Goal: Task Accomplishment & Management: Use online tool/utility

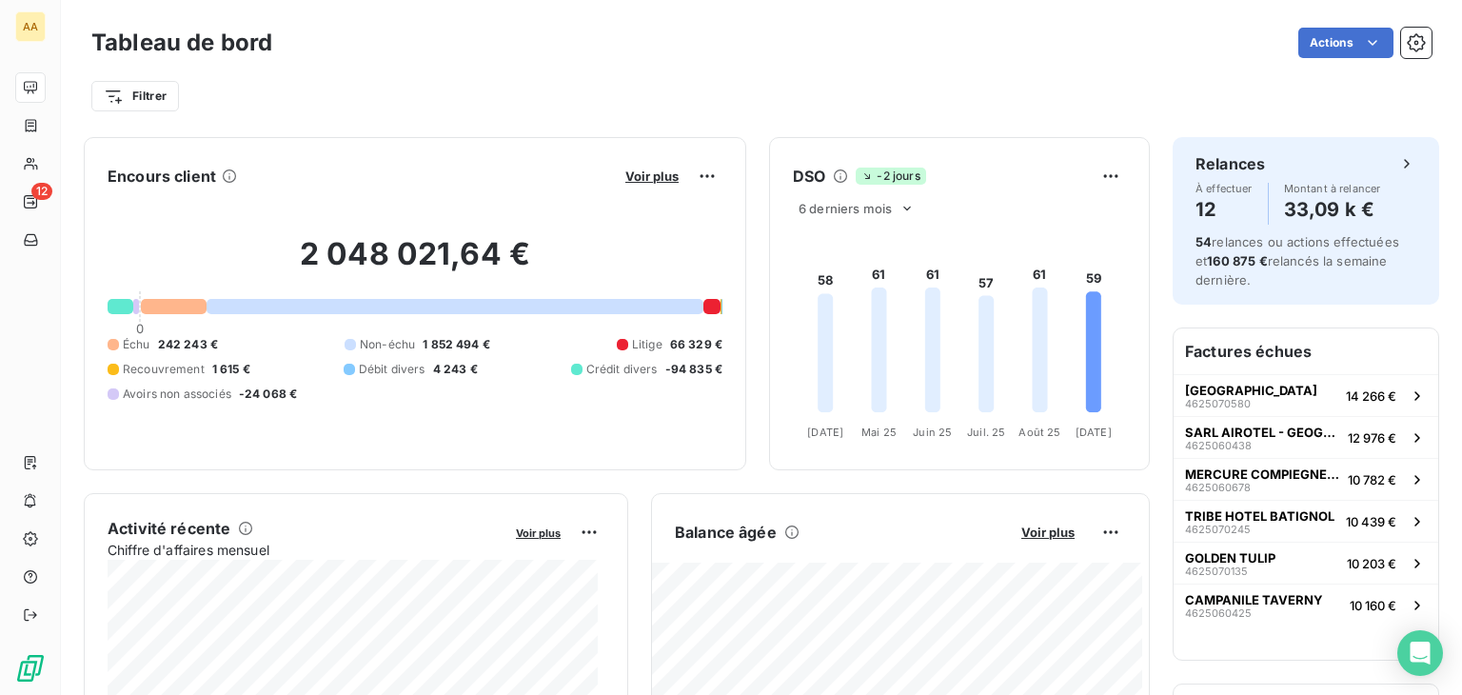
drag, startPoint x: 597, startPoint y: 91, endPoint x: 1001, endPoint y: 77, distance: 404.8
click at [1001, 77] on div "Filtrer" at bounding box center [761, 88] width 1340 height 51
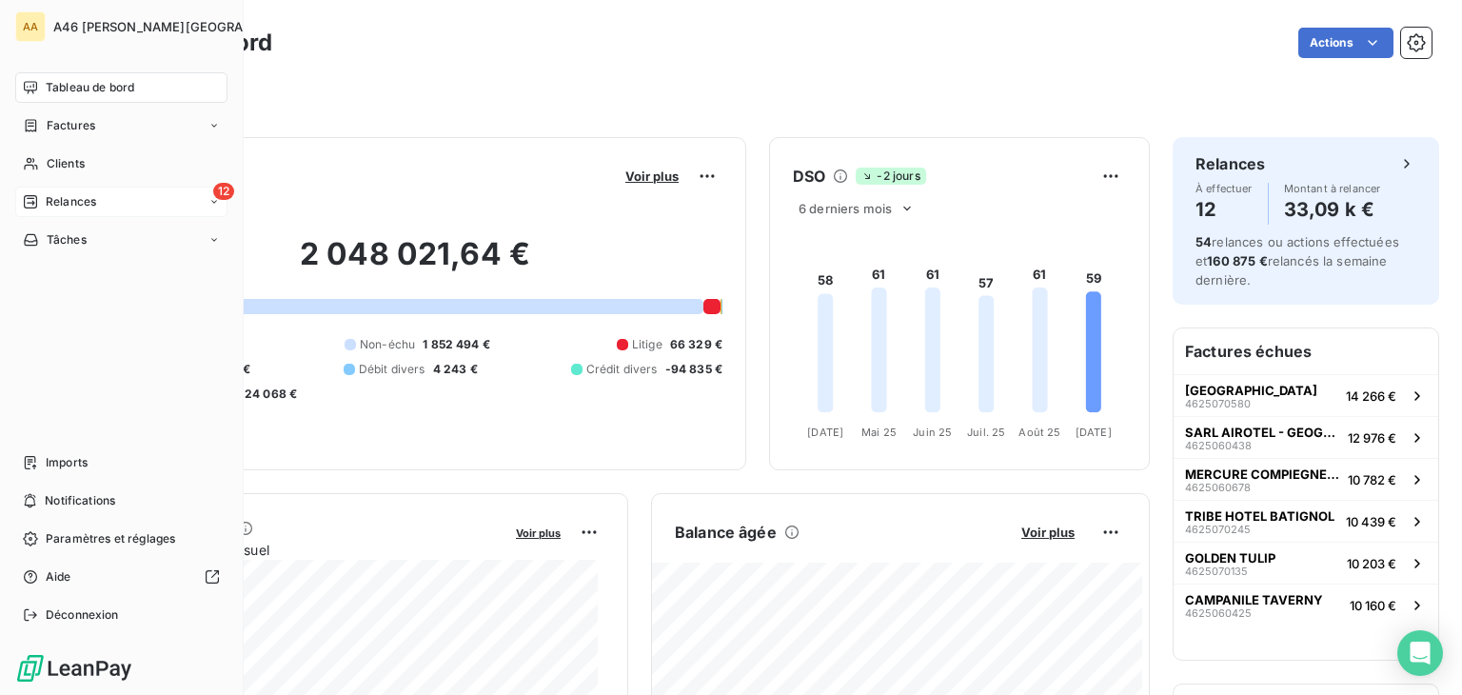
click at [65, 203] on span "Relances" at bounding box center [71, 201] width 50 height 17
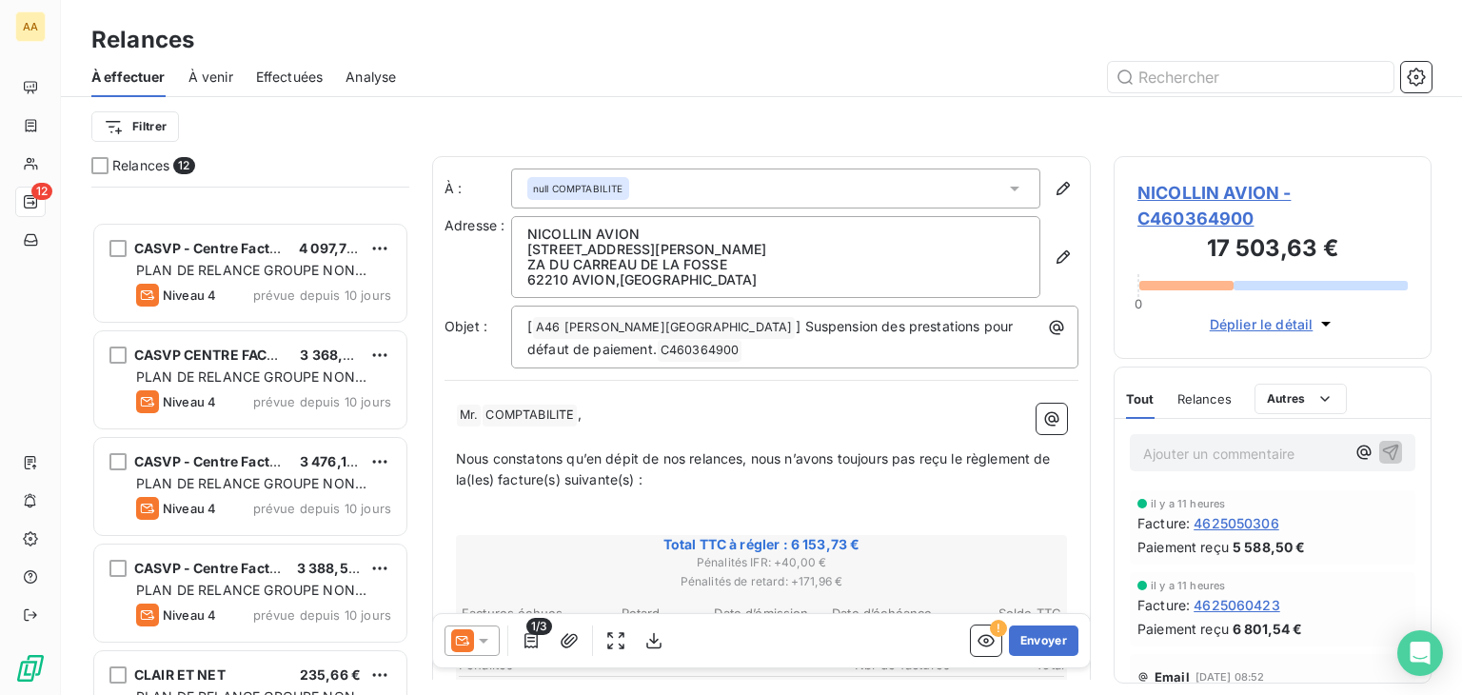
scroll to position [666, 0]
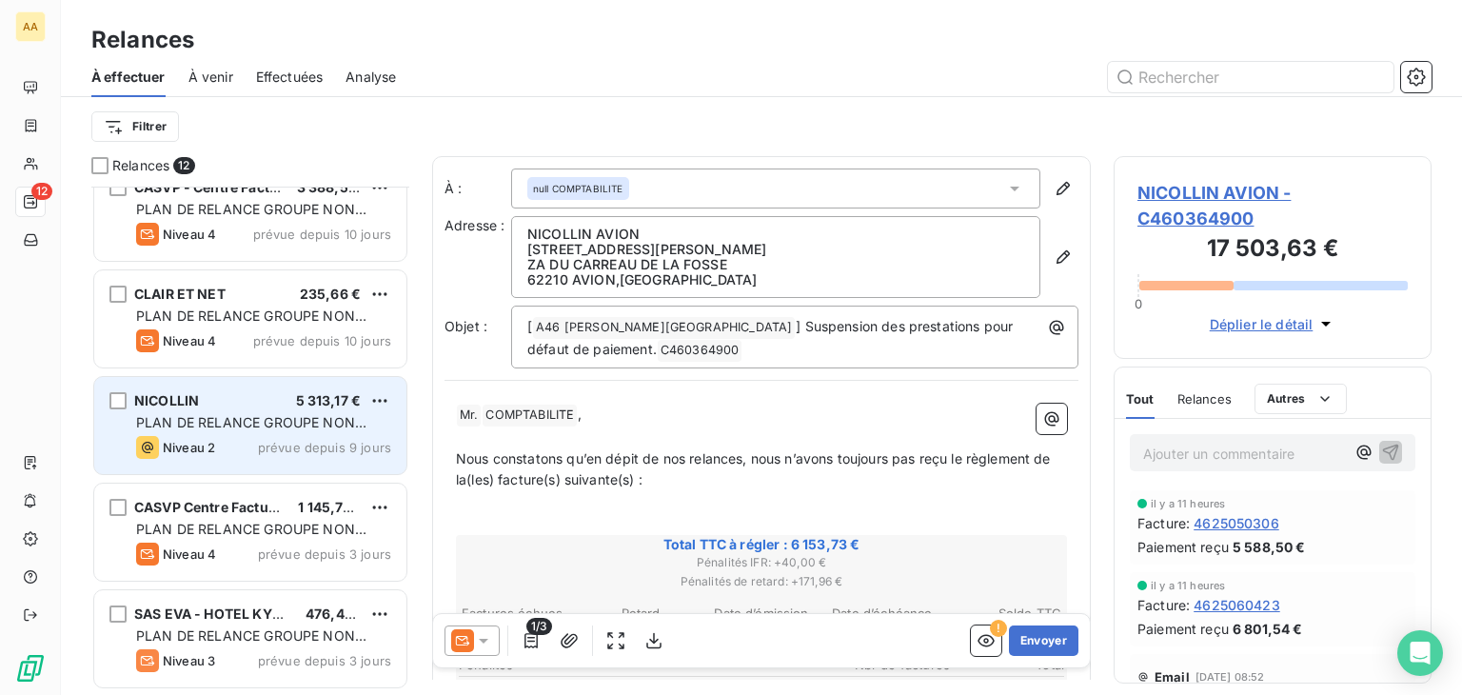
click at [228, 423] on span "PLAN DE RELANCE GROUPE NON AUTOMATIQUE" at bounding box center [251, 431] width 230 height 35
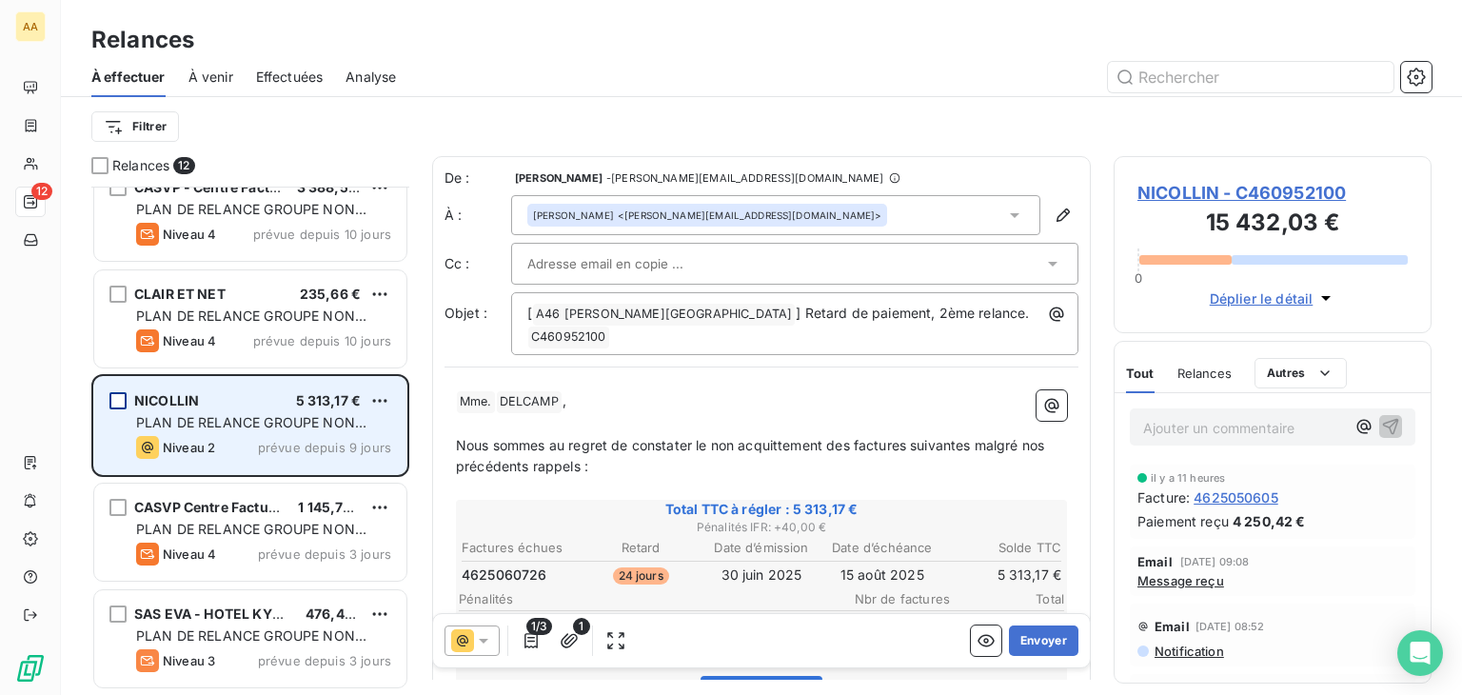
click at [118, 401] on div "grid" at bounding box center [117, 400] width 17 height 17
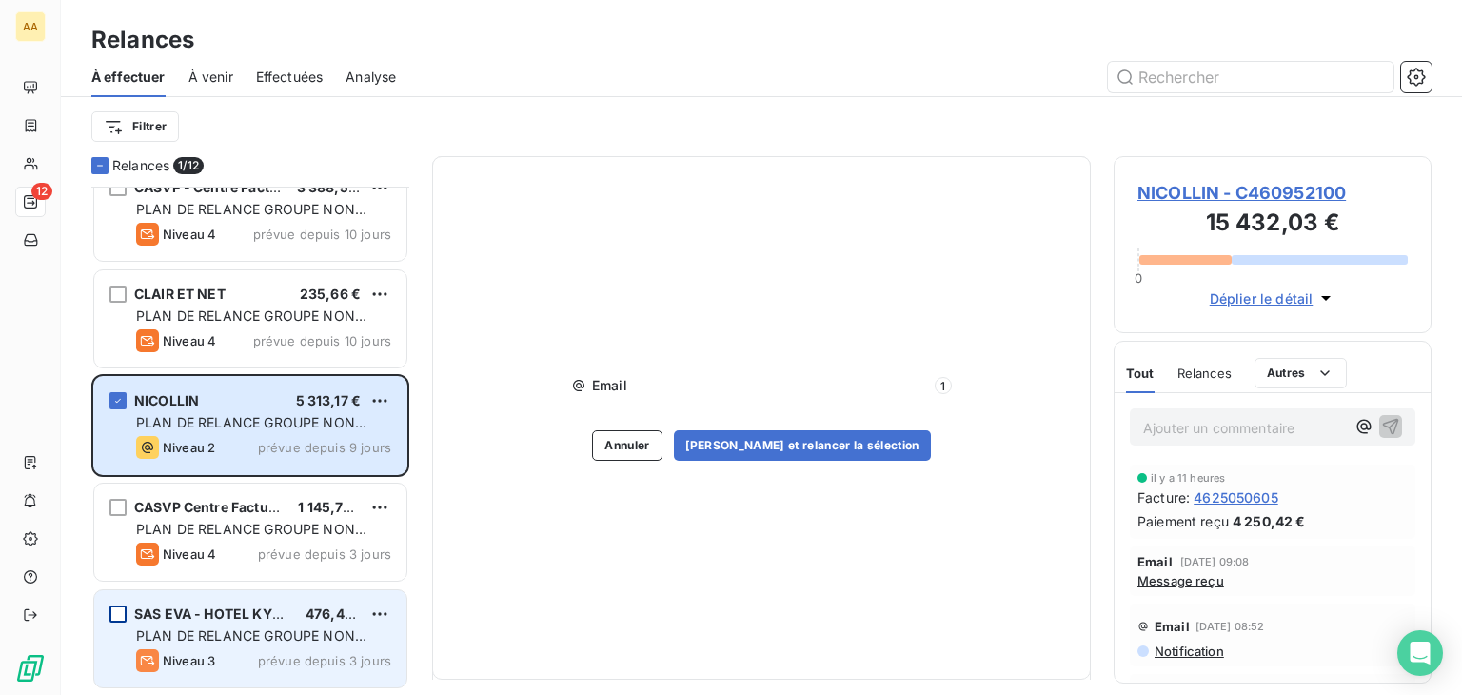
click at [117, 617] on div "grid" at bounding box center [117, 613] width 17 height 17
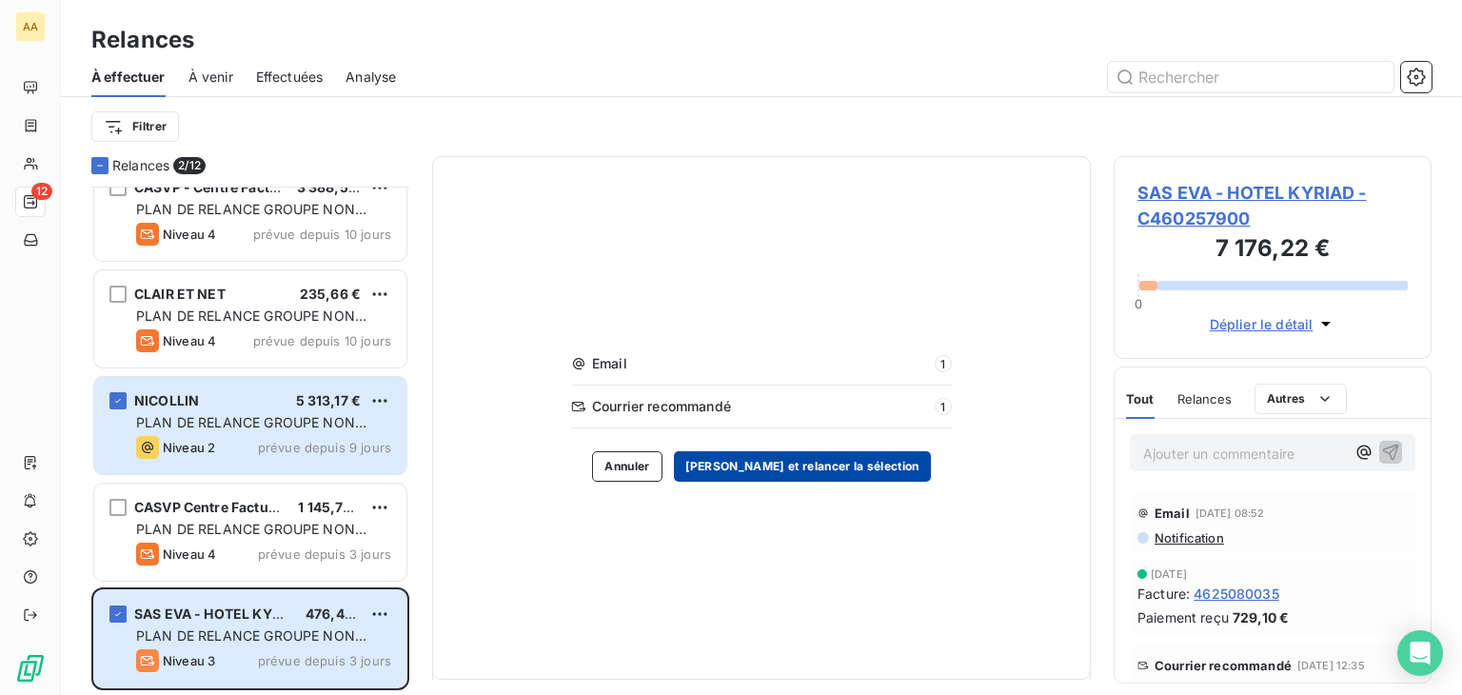
click at [799, 466] on button "[PERSON_NAME] et relancer la sélection" at bounding box center [802, 466] width 257 height 30
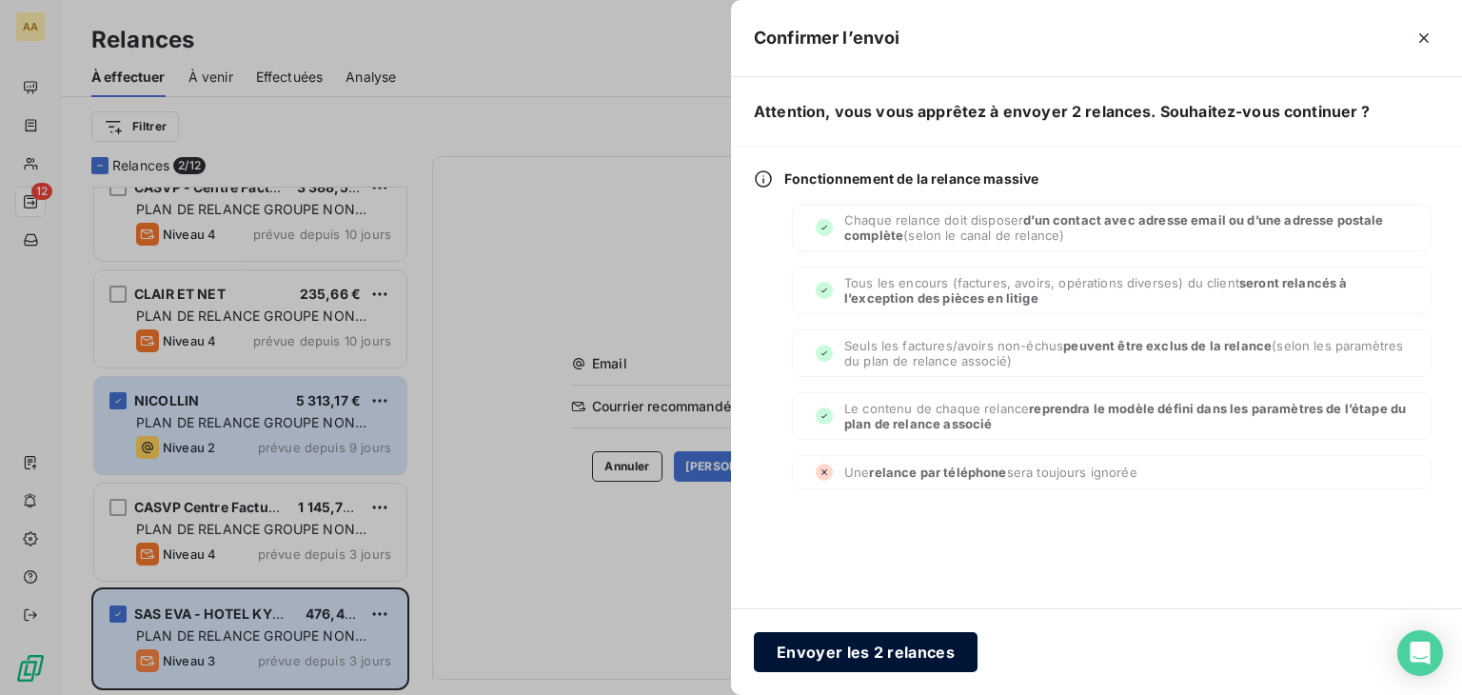
click at [859, 659] on button "Envoyer les 2 relances" at bounding box center [866, 652] width 224 height 40
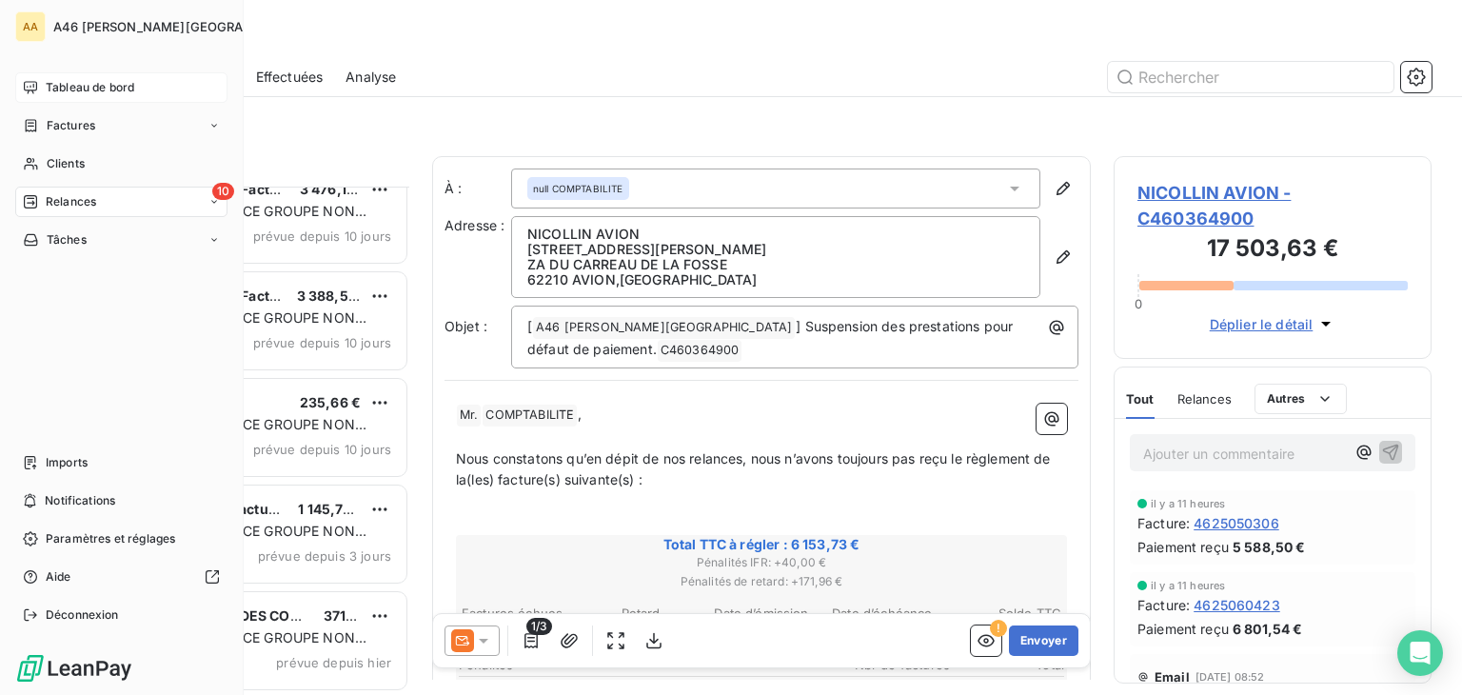
click at [76, 72] on div "Tableau de bord" at bounding box center [121, 87] width 212 height 30
click at [81, 73] on div "Tableau de bord" at bounding box center [121, 87] width 212 height 30
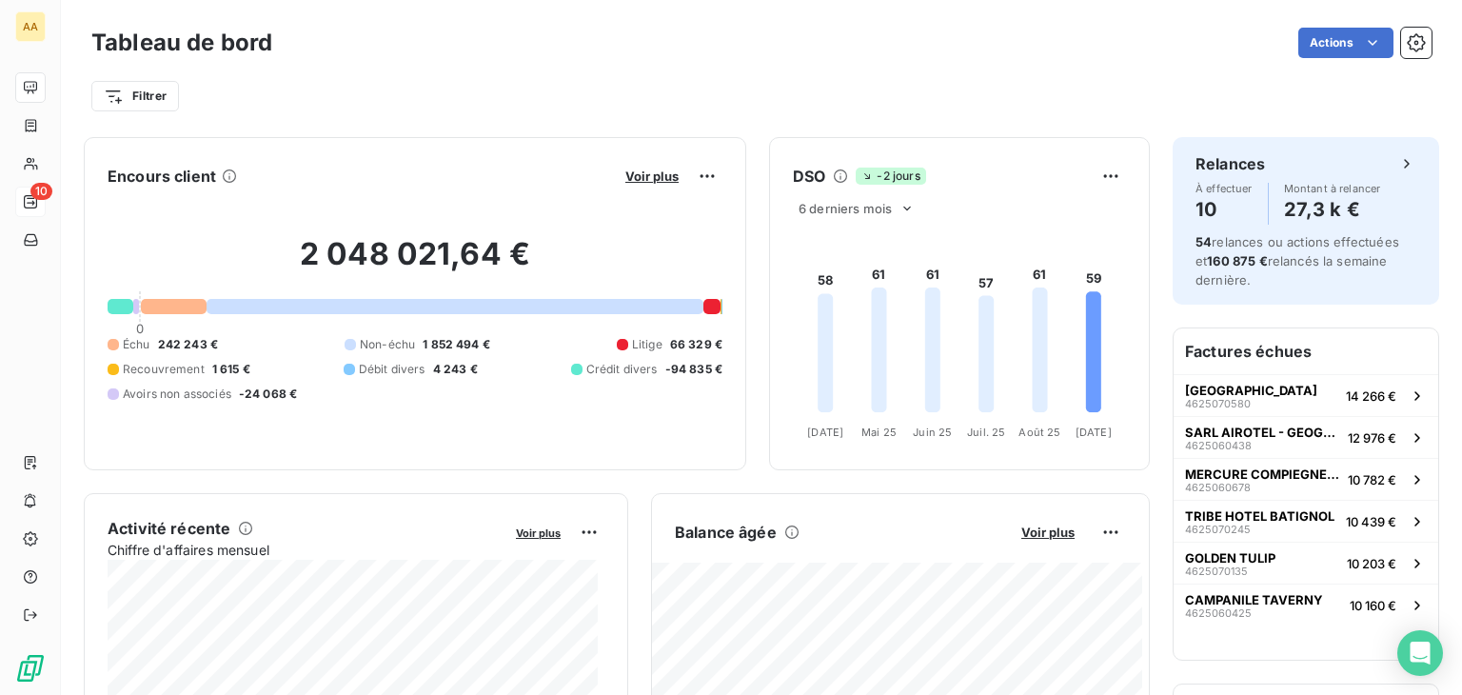
click at [584, 27] on div "Tableau de bord Actions" at bounding box center [761, 43] width 1340 height 40
click at [521, 111] on div "Filtrer" at bounding box center [761, 96] width 1340 height 36
click at [644, 182] on span "Voir plus" at bounding box center [651, 175] width 53 height 15
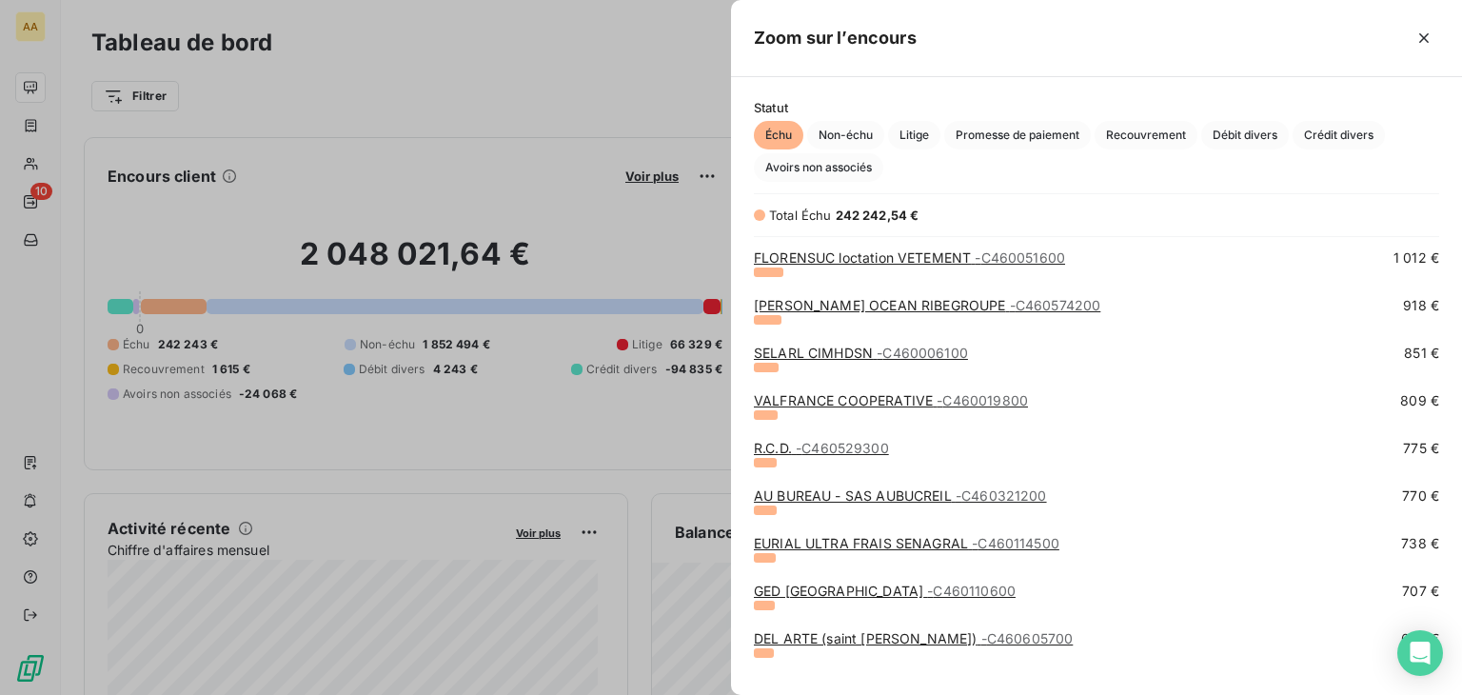
scroll to position [2189, 0]
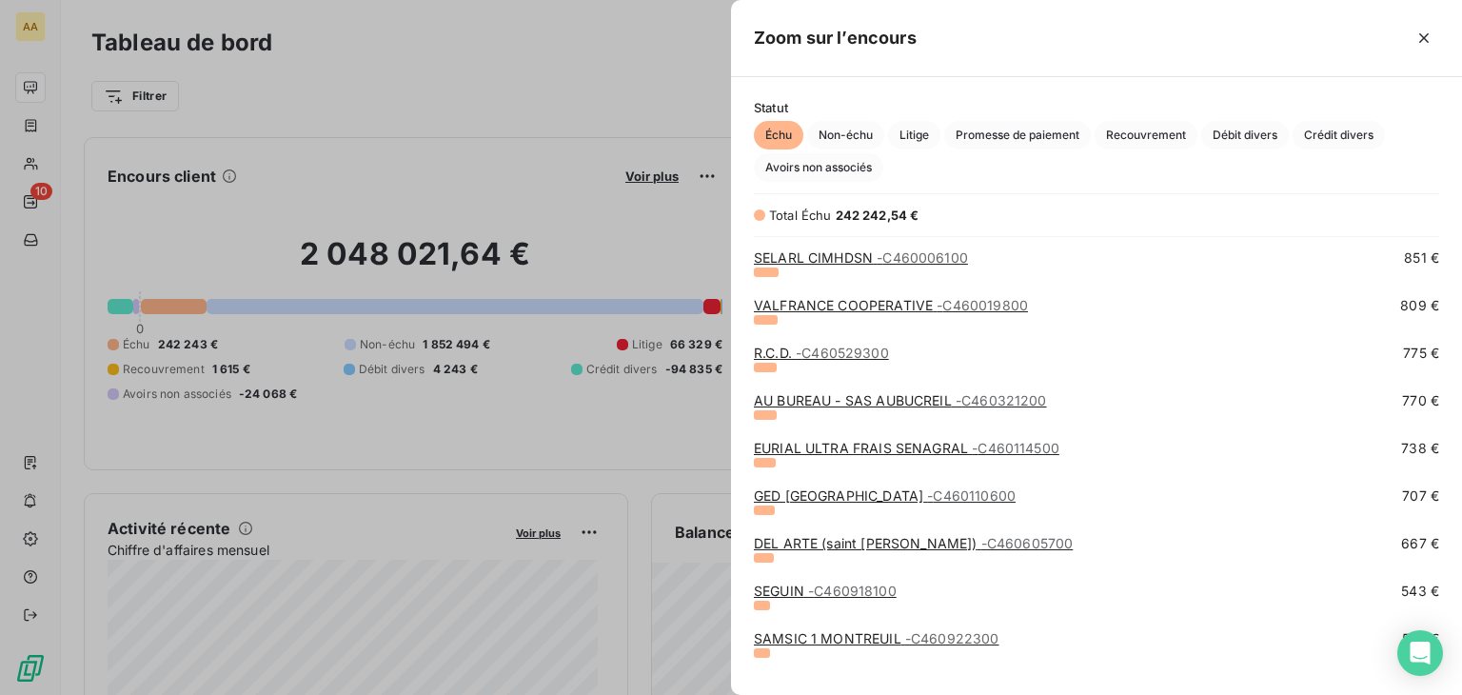
click at [870, 358] on span "- C460529300" at bounding box center [842, 353] width 93 height 16
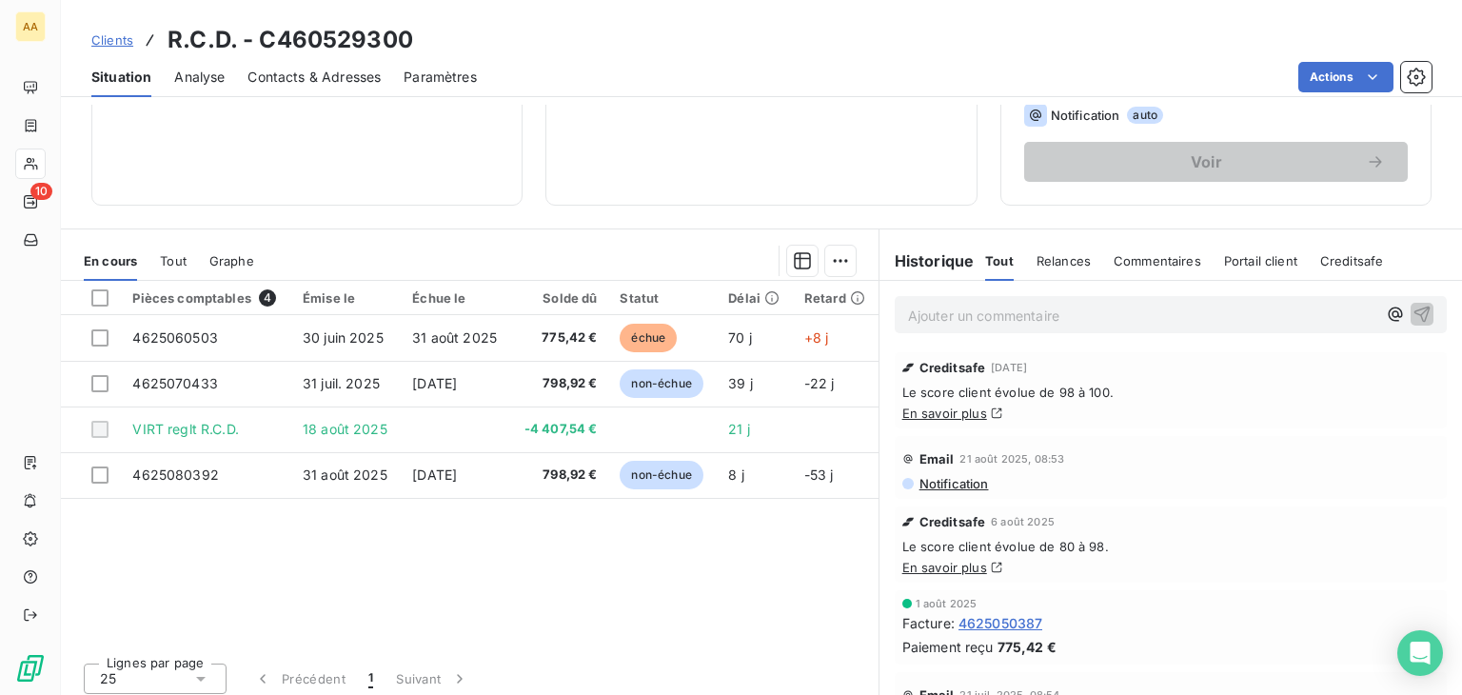
scroll to position [301, 0]
